Goal: Register for event/course: Sign up to attend an event or enroll in a course

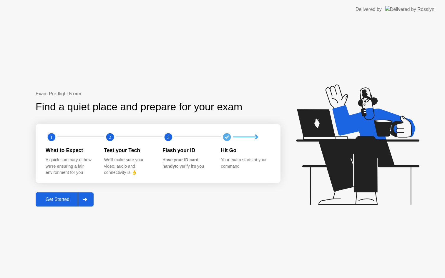
click at [60, 198] on div "Get Started" at bounding box center [57, 199] width 40 height 5
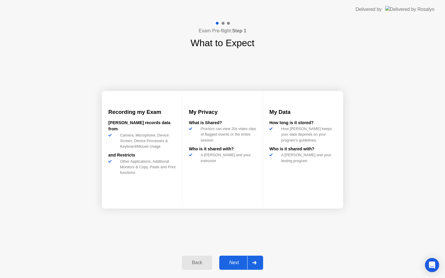
click at [227, 260] on div "Next" at bounding box center [234, 262] width 26 height 5
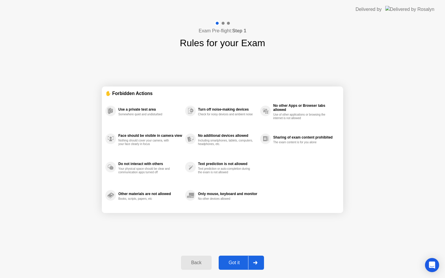
click at [232, 261] on div "Got it" at bounding box center [234, 262] width 28 height 5
select select "Available cameras"
select select "Available speakers"
select select "Available microphones"
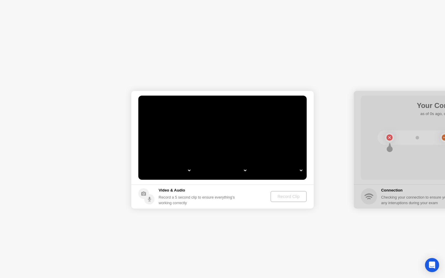
select select "**********"
select select "*******"
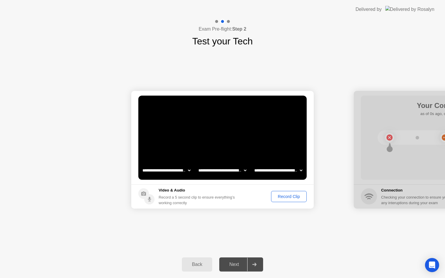
click at [282, 196] on div "Record Clip" at bounding box center [288, 196] width 31 height 5
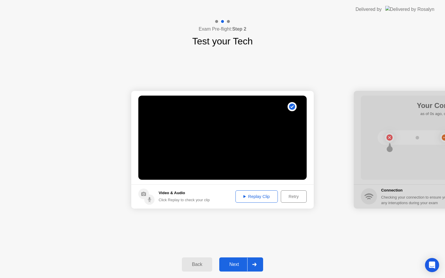
click at [233, 264] on div "Next" at bounding box center [234, 264] width 26 height 5
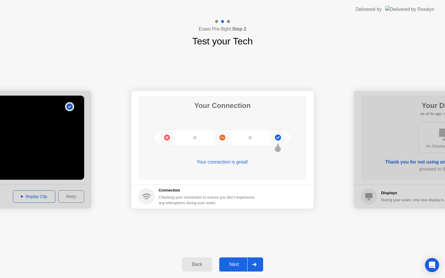
click at [234, 266] on div "Next" at bounding box center [234, 264] width 26 height 5
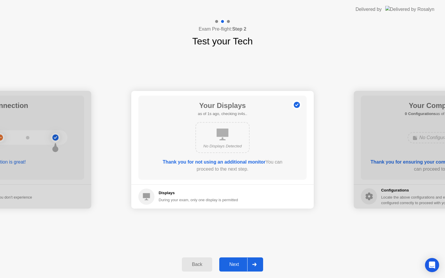
click at [235, 266] on div "Next" at bounding box center [234, 264] width 26 height 5
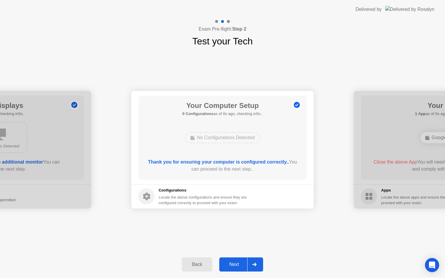
click at [235, 266] on div "Next" at bounding box center [234, 264] width 26 height 5
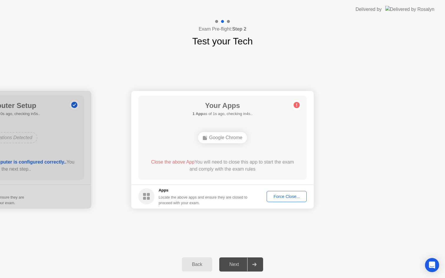
click at [285, 196] on div "Force Close..." at bounding box center [287, 196] width 36 height 5
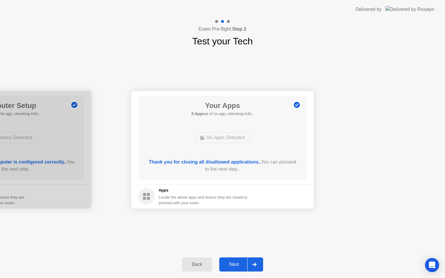
click at [232, 264] on div "Next" at bounding box center [234, 264] width 26 height 5
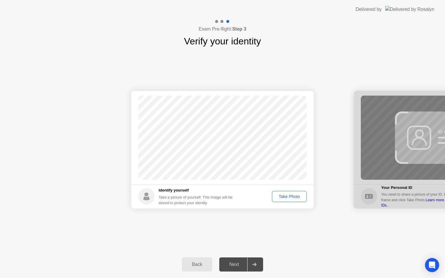
click at [285, 195] on div "Take Photo" at bounding box center [289, 196] width 31 height 5
click at [234, 264] on div "Next" at bounding box center [234, 264] width 26 height 5
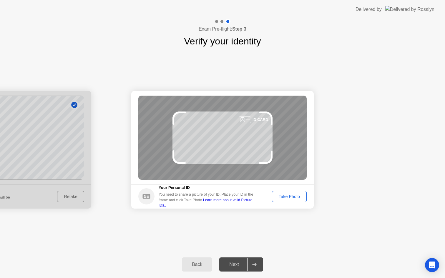
click at [293, 196] on div "Take Photo" at bounding box center [289, 196] width 31 height 5
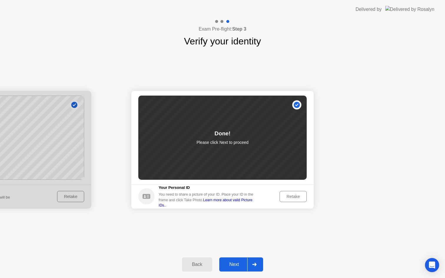
click at [237, 264] on div "Next" at bounding box center [234, 264] width 26 height 5
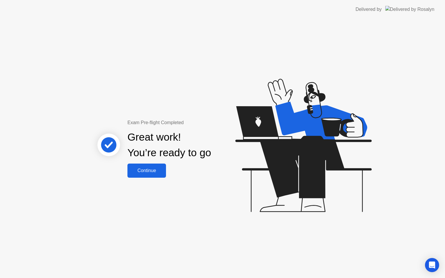
click at [148, 170] on div "Continue" at bounding box center [146, 170] width 35 height 5
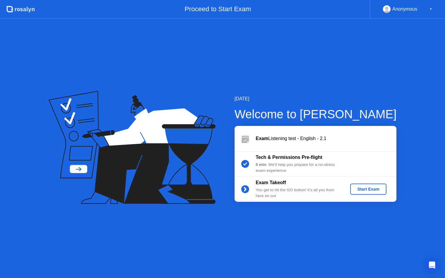
click at [363, 190] on div "Start Exam" at bounding box center [368, 189] width 31 height 5
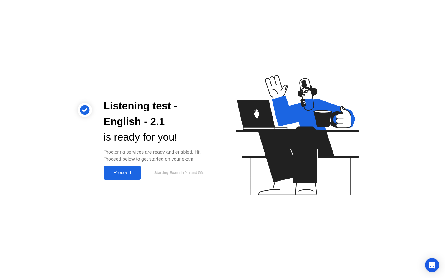
click at [120, 175] on div "Proceed" at bounding box center [122, 172] width 34 height 5
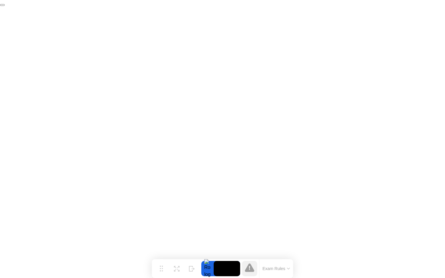
click div "End Proctoring Session"
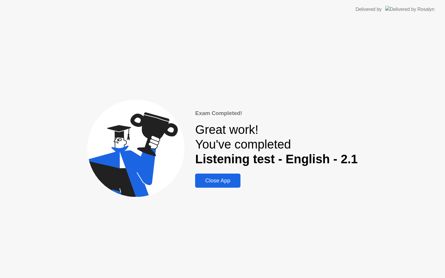
click at [214, 180] on div "Close App" at bounding box center [217, 180] width 41 height 6
